Goal: Task Accomplishment & Management: Manage account settings

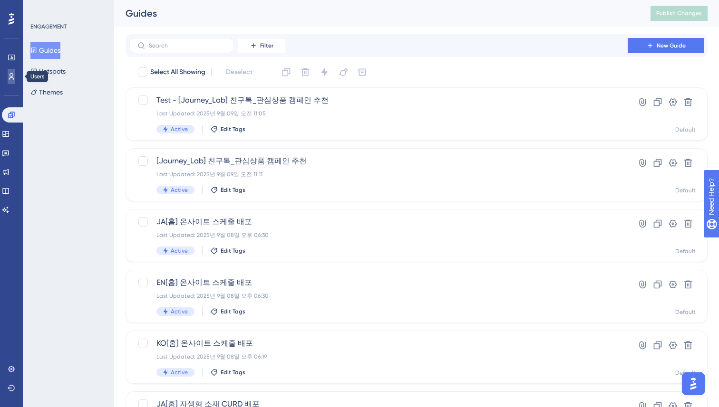
click at [10, 76] on icon at bounding box center [12, 77] width 8 height 8
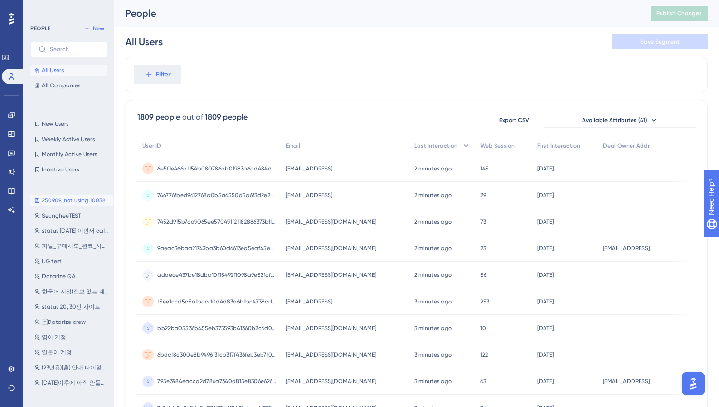
click at [57, 204] on span "250909_not using 10038" at bounding box center [74, 201] width 64 height 8
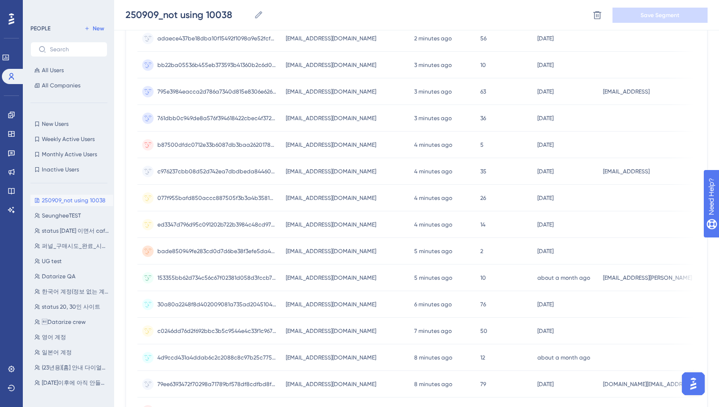
scroll to position [360, 0]
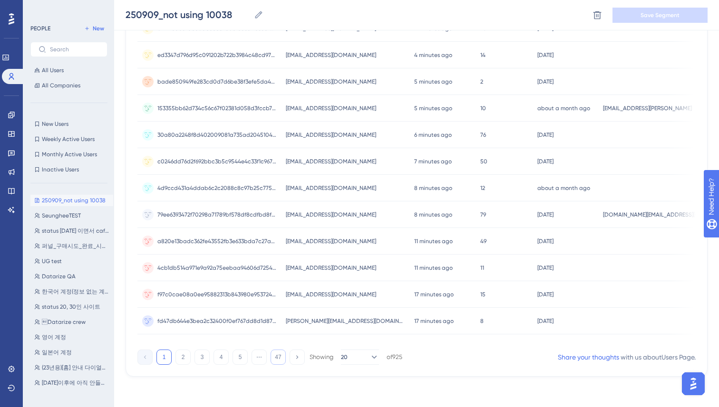
click at [273, 358] on button "47" at bounding box center [277, 357] width 15 height 15
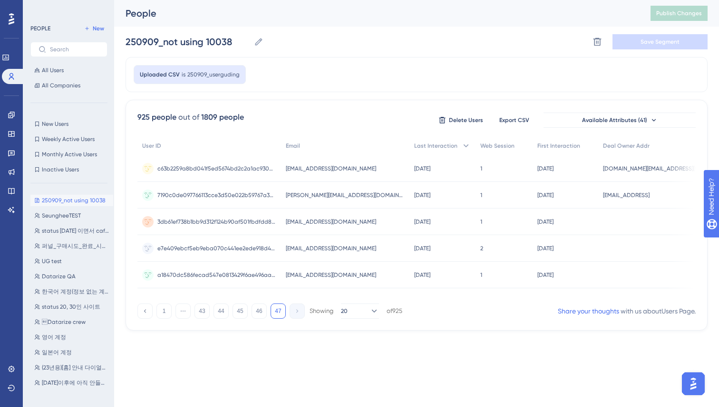
scroll to position [0, 0]
click at [263, 313] on button "46" at bounding box center [258, 311] width 15 height 15
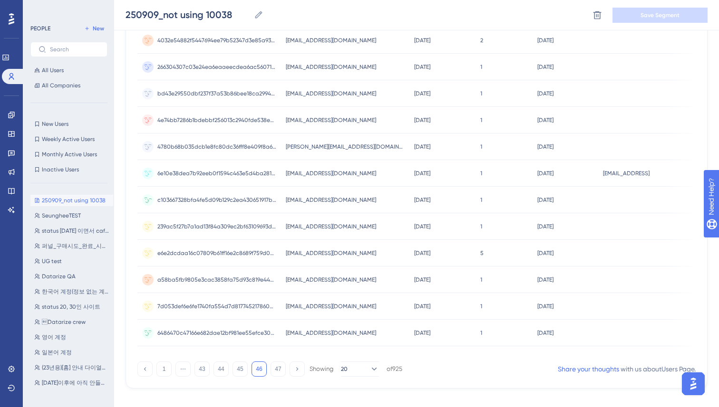
scroll to position [360, 0]
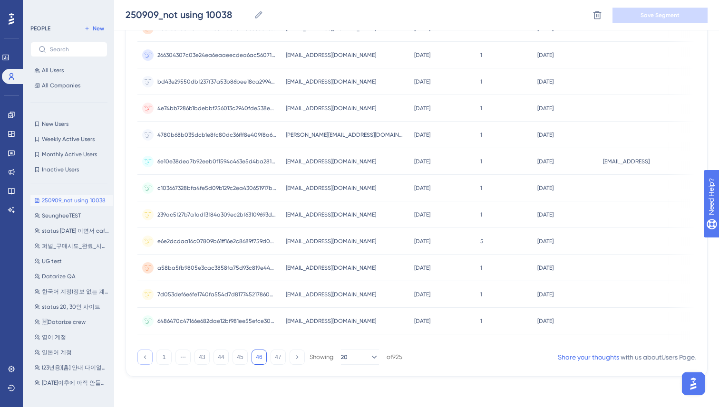
click at [144, 357] on icon at bounding box center [145, 357] width 2 height 3
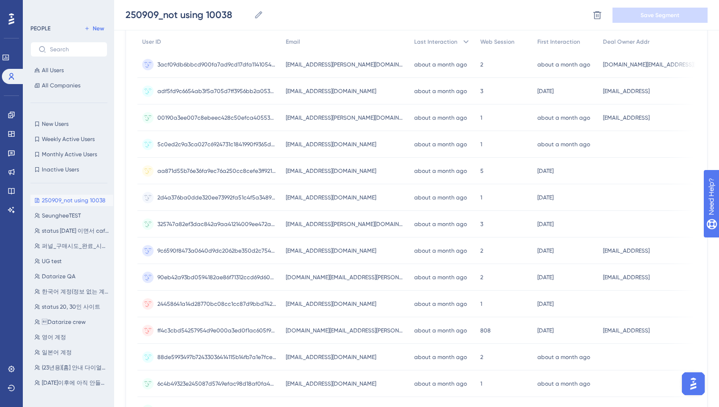
scroll to position [0, 0]
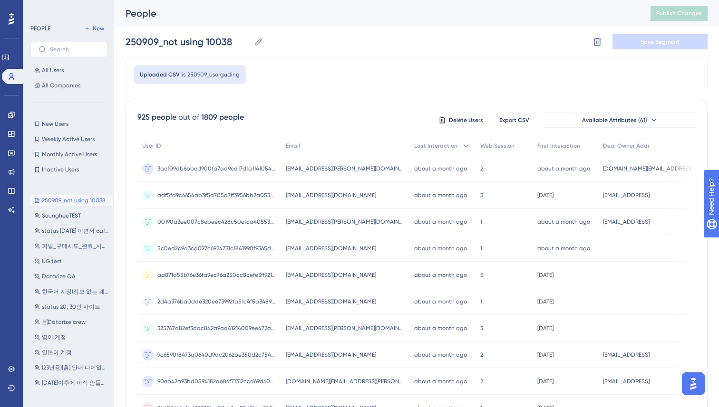
click at [341, 68] on div "Uploaded CSV is 250909_userguding" at bounding box center [416, 74] width 582 height 35
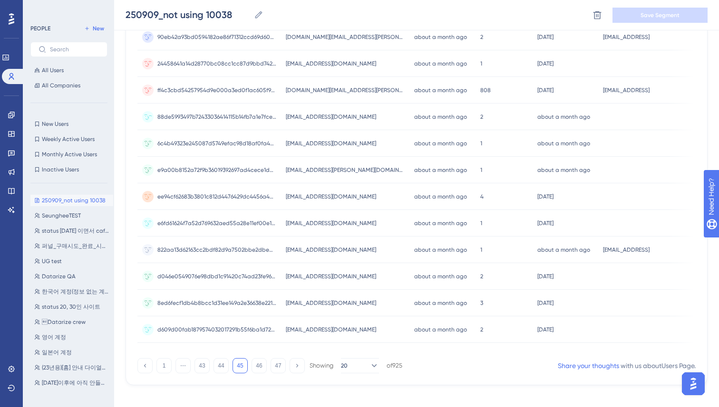
scroll to position [360, 0]
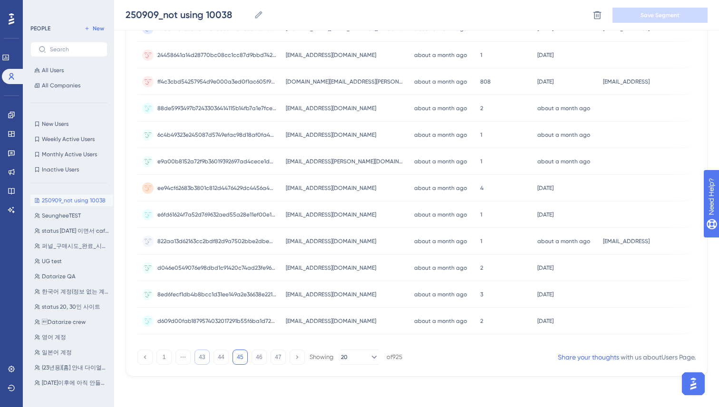
click at [200, 358] on button "43" at bounding box center [201, 357] width 15 height 15
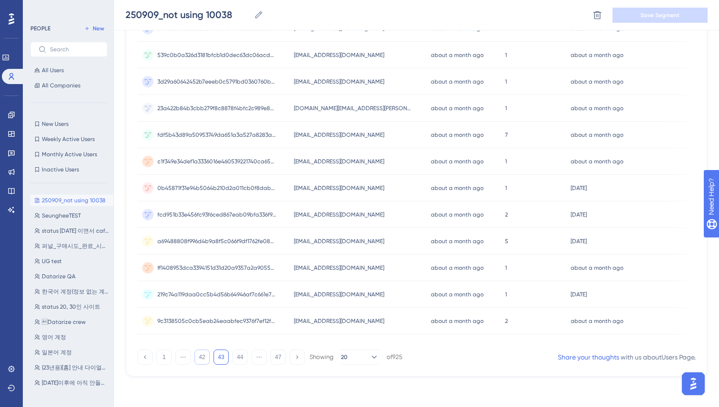
click at [198, 358] on button "42" at bounding box center [201, 357] width 15 height 15
click at [198, 358] on button "41" at bounding box center [201, 357] width 15 height 15
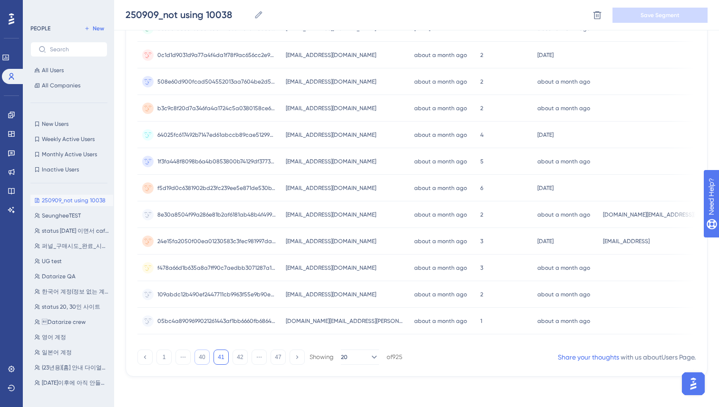
click at [198, 358] on button "40" at bounding box center [201, 357] width 15 height 15
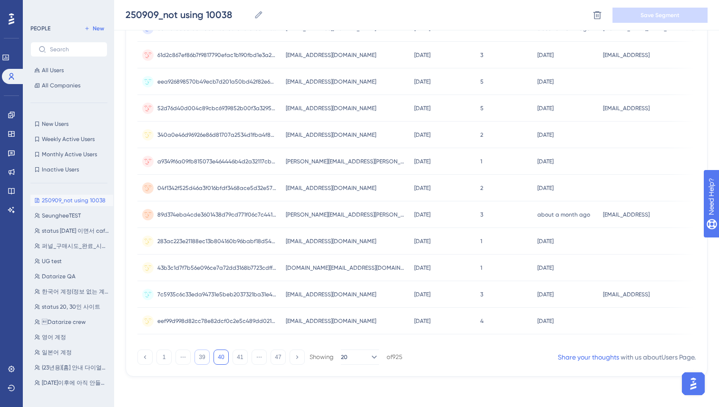
click at [198, 358] on button "39" at bounding box center [201, 357] width 15 height 15
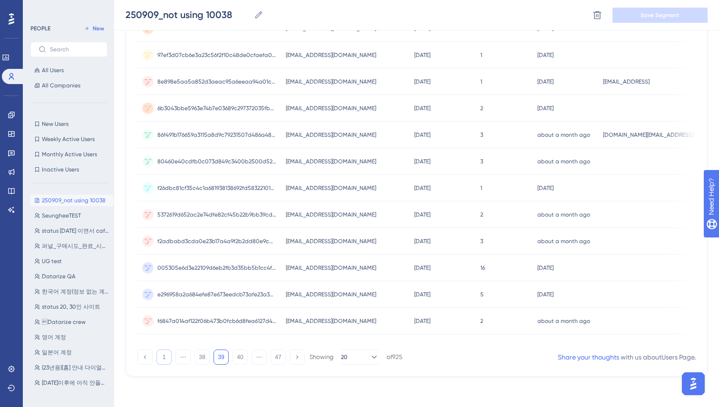
click at [165, 355] on button "1" at bounding box center [163, 357] width 15 height 15
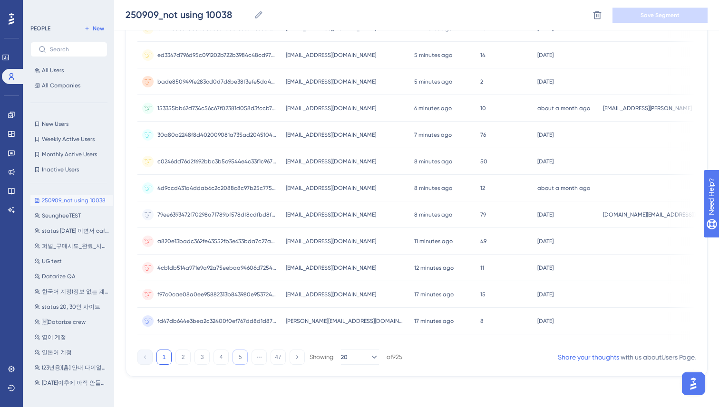
click at [244, 359] on button "5" at bounding box center [239, 357] width 15 height 15
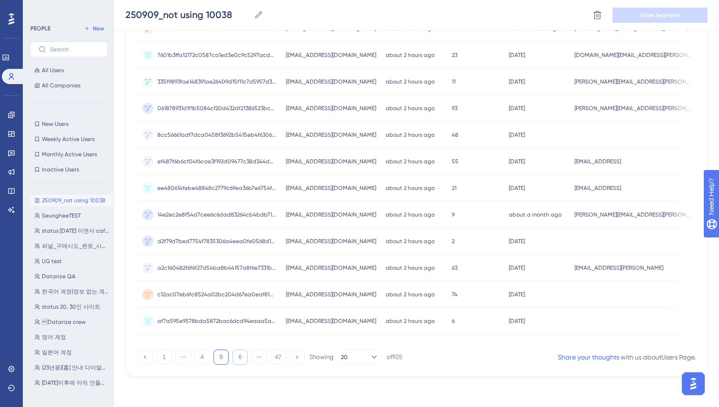
click at [240, 358] on button "6" at bounding box center [239, 357] width 15 height 15
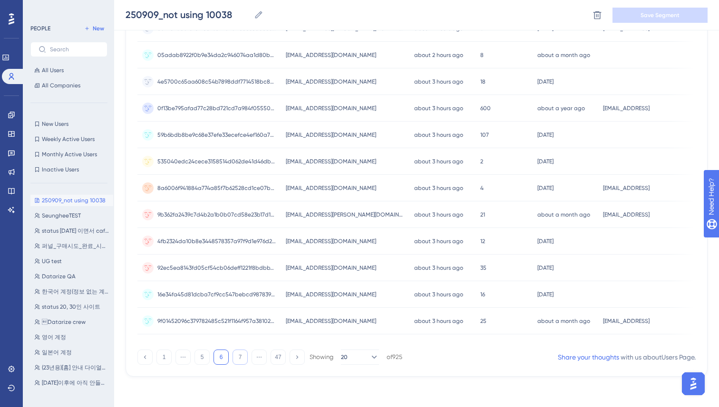
click at [240, 358] on button "7" at bounding box center [239, 357] width 15 height 15
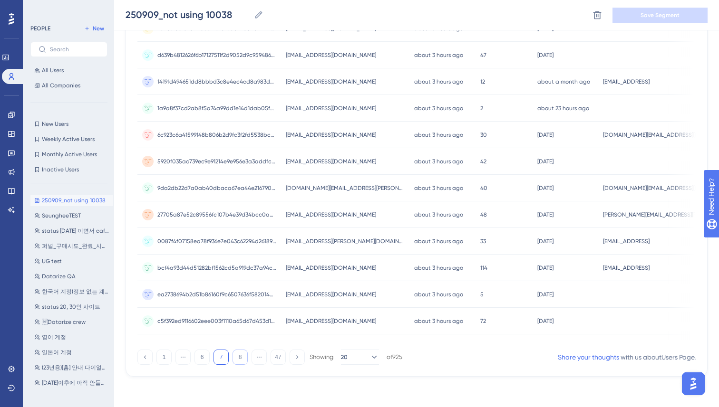
click at [240, 358] on button "8" at bounding box center [239, 357] width 15 height 15
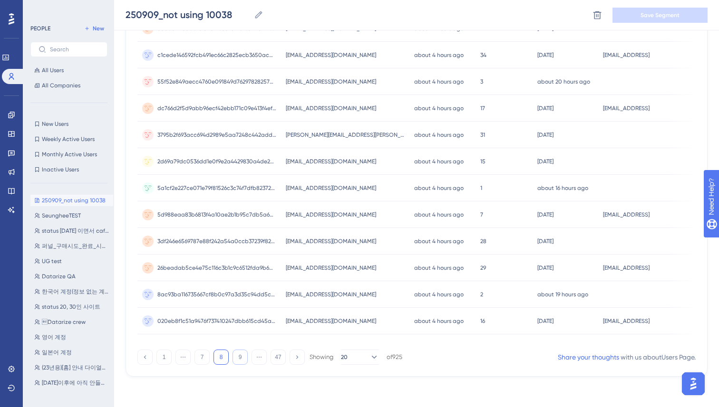
click at [240, 358] on button "9" at bounding box center [239, 357] width 15 height 15
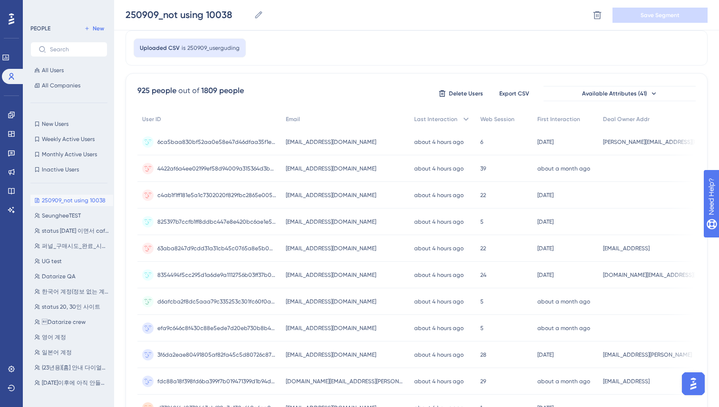
scroll to position [0, 0]
